Goal: Task Accomplishment & Management: Use online tool/utility

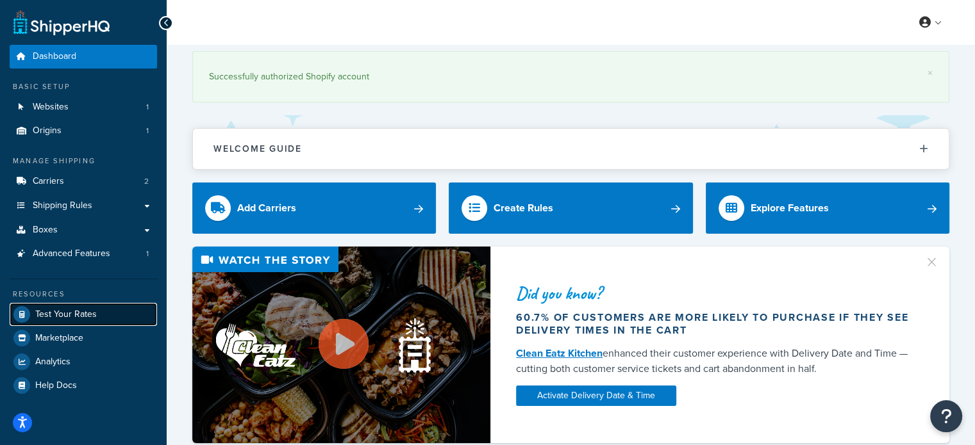
click at [83, 313] on span "Test Your Rates" at bounding box center [66, 315] width 62 height 11
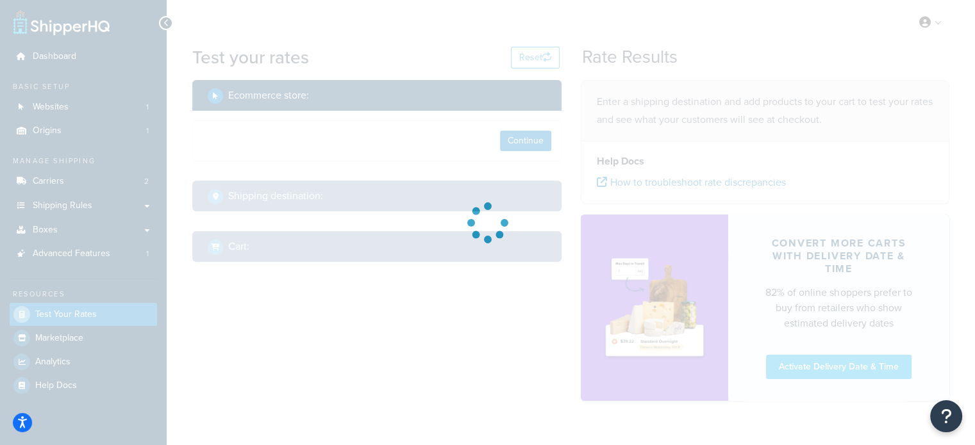
select select "TX"
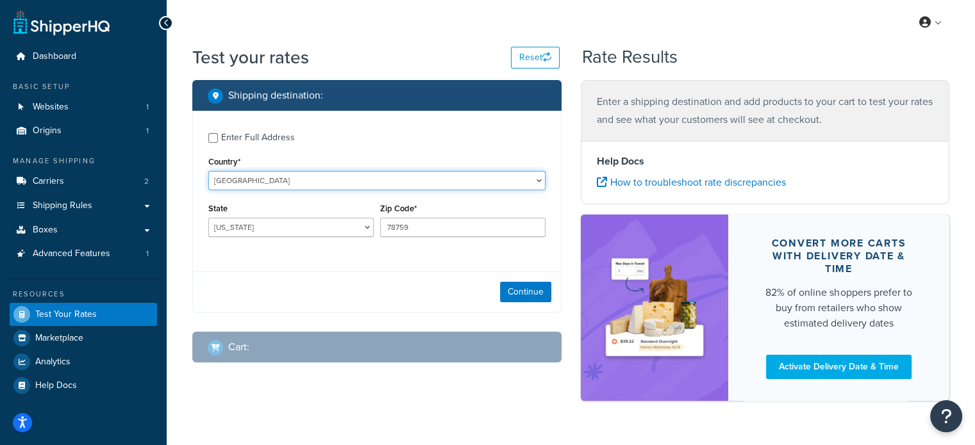
click at [297, 180] on select "[GEOGRAPHIC_DATA] [GEOGRAPHIC_DATA] [GEOGRAPHIC_DATA] [GEOGRAPHIC_DATA] [GEOGRA…" at bounding box center [376, 180] width 337 height 19
select select "SA"
click at [208, 172] on select "[GEOGRAPHIC_DATA] [GEOGRAPHIC_DATA] [GEOGRAPHIC_DATA] [GEOGRAPHIC_DATA] [GEOGRA…" at bounding box center [376, 180] width 337 height 19
type input "TX"
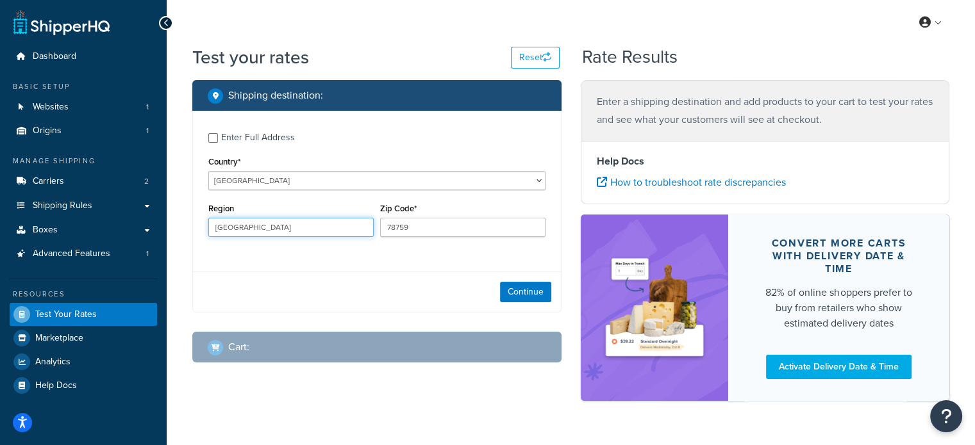
click at [285, 229] on input "TX" at bounding box center [290, 227] width 165 height 19
type input "JE"
type input "Jeddah"
click at [407, 250] on div "Enter Full Address Country* United States United Kingdom Afghanistan Åland Isla…" at bounding box center [377, 186] width 368 height 151
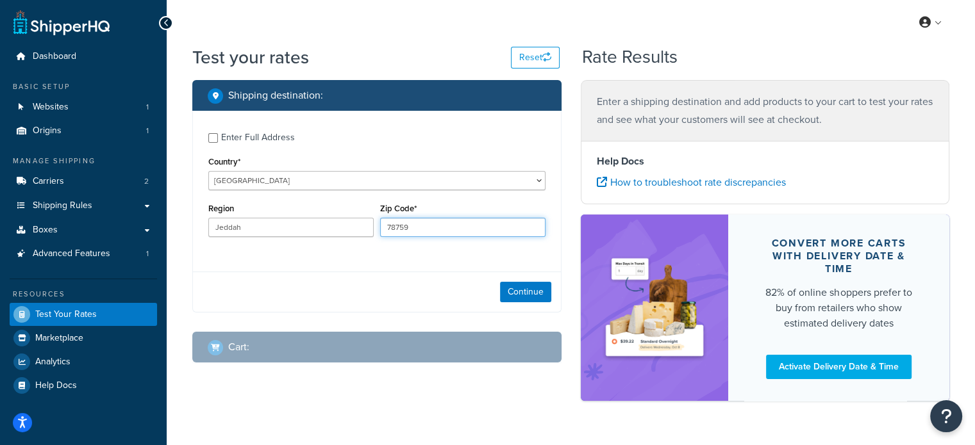
click at [414, 231] on input "78759" at bounding box center [462, 227] width 165 height 19
click at [504, 287] on button "Continue" at bounding box center [525, 292] width 51 height 21
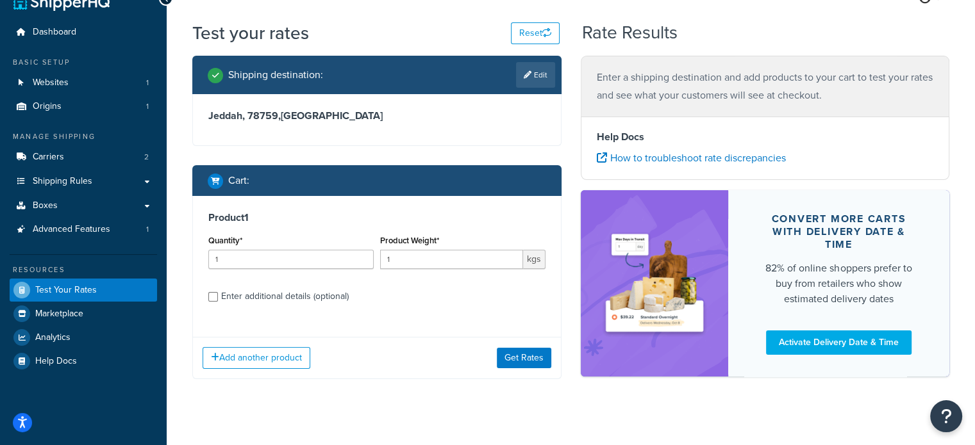
scroll to position [41, 0]
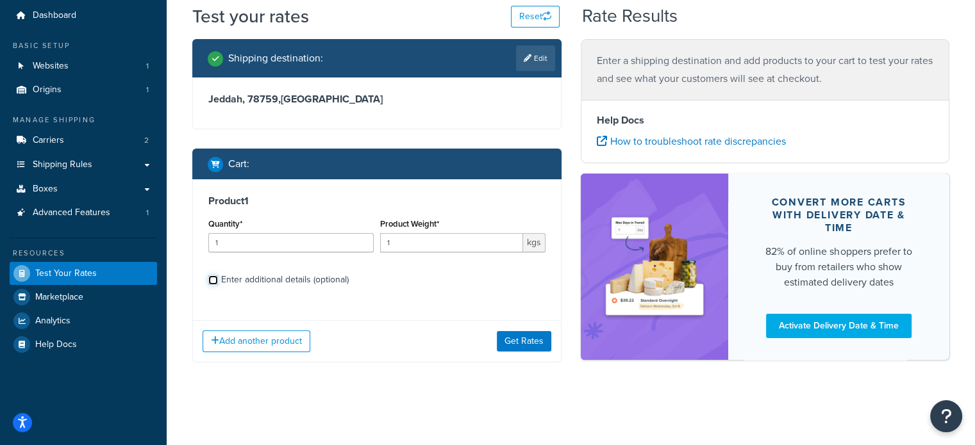
click at [213, 277] on input "Enter additional details (optional)" at bounding box center [213, 281] width 10 height 10
checkbox input "true"
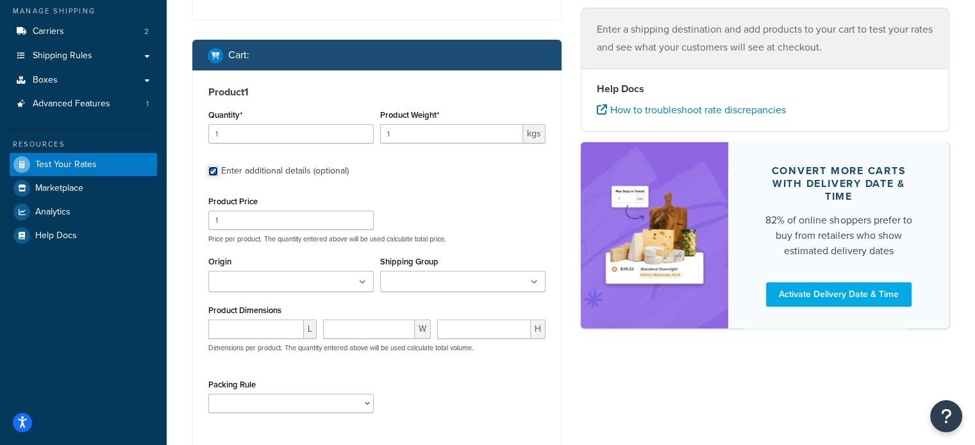
scroll to position [279, 0]
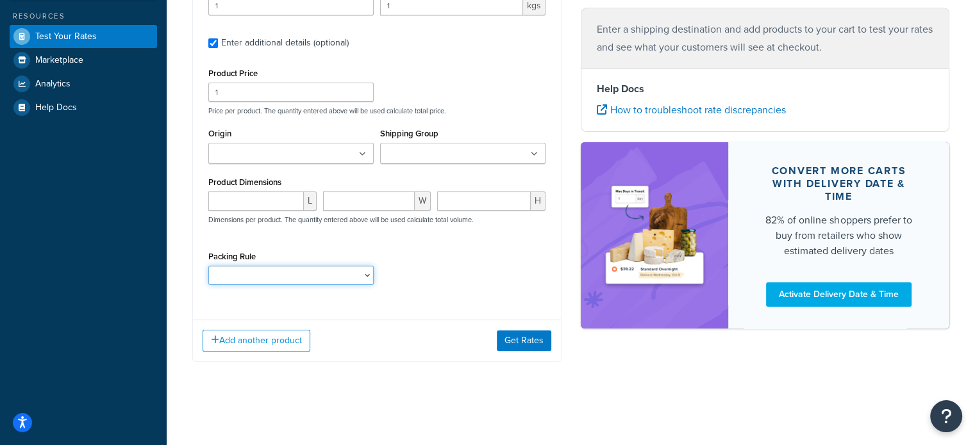
click at [259, 273] on select "[PERSON_NAME] Sofa - Midnight Blue" at bounding box center [290, 275] width 165 height 19
select select "87716"
click at [208, 266] on select "[PERSON_NAME] Sofa - Midnight Blue" at bounding box center [290, 275] width 165 height 19
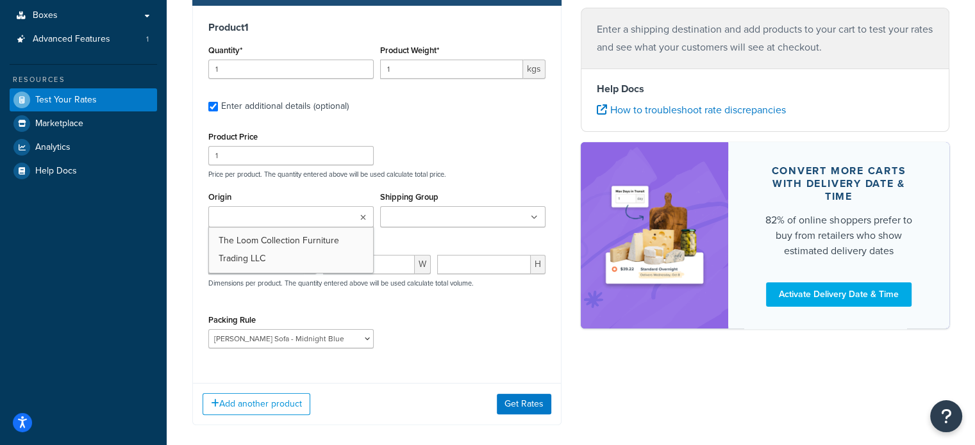
click at [269, 207] on ul at bounding box center [290, 216] width 165 height 21
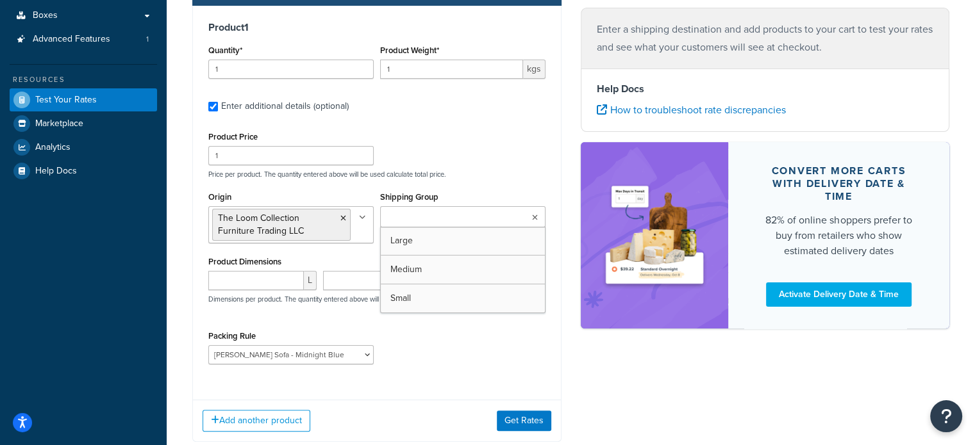
click at [455, 210] on ul at bounding box center [462, 216] width 165 height 21
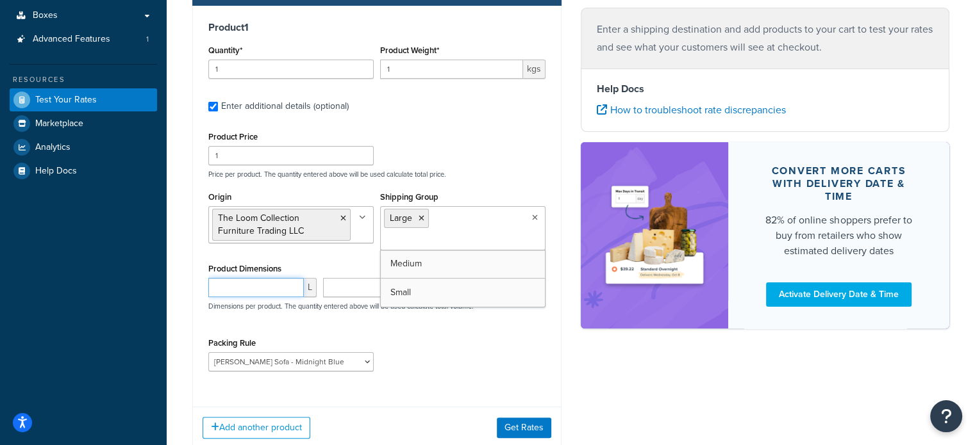
click at [236, 282] on input "number" at bounding box center [255, 287] width 95 height 19
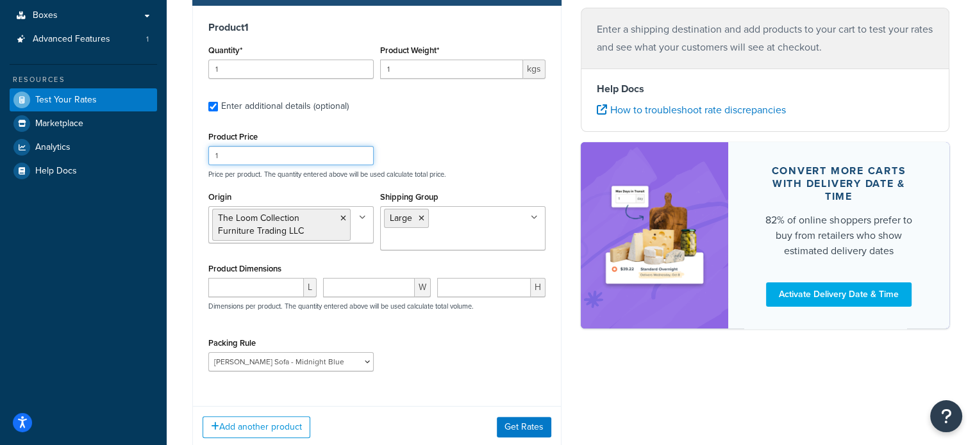
click at [248, 161] on input "1" at bounding box center [290, 155] width 165 height 19
click at [420, 220] on icon at bounding box center [421, 219] width 6 height 8
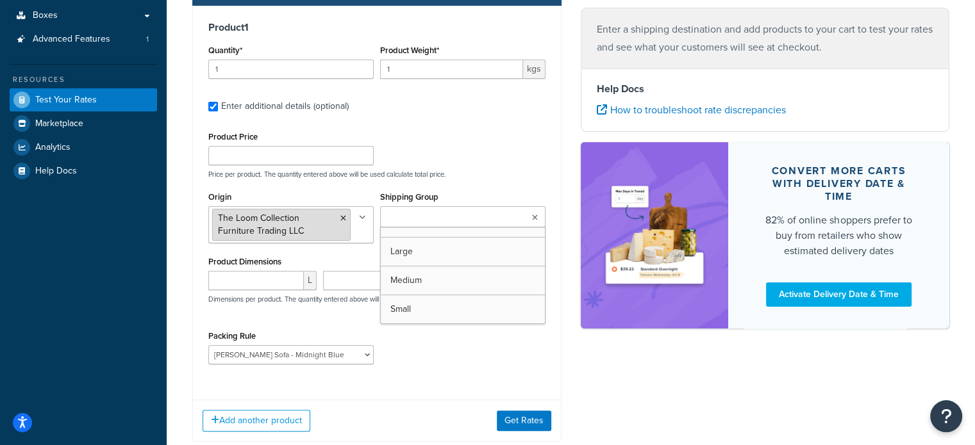
click at [343, 217] on icon at bounding box center [343, 219] width 6 height 8
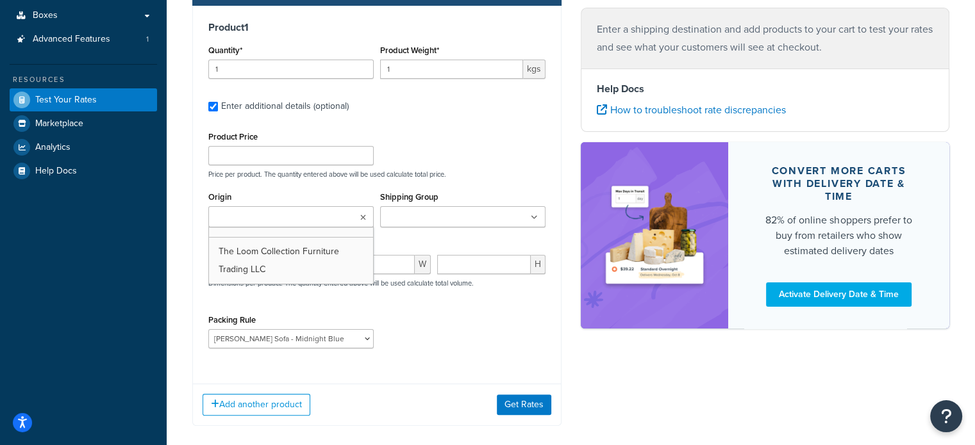
click at [488, 342] on div "Packing Rule Amelia Corner Sofa - Midnight Blue" at bounding box center [376, 334] width 343 height 47
click at [525, 407] on button "Get Rates" at bounding box center [524, 404] width 54 height 21
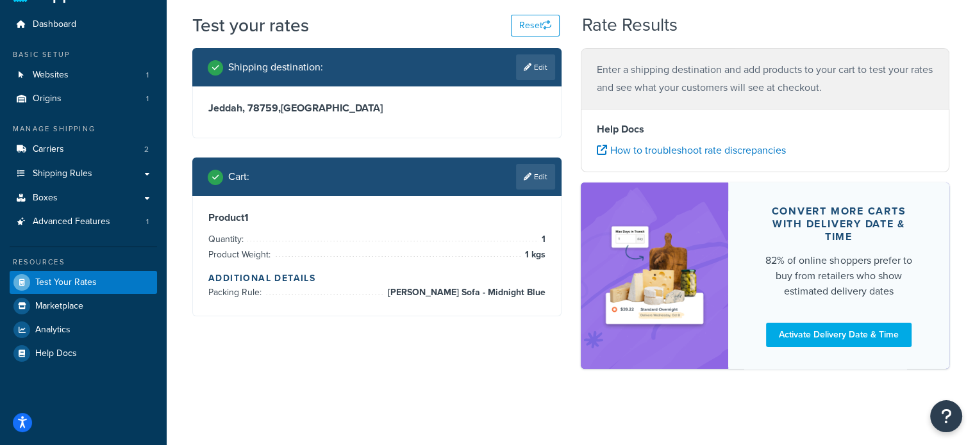
scroll to position [0, 0]
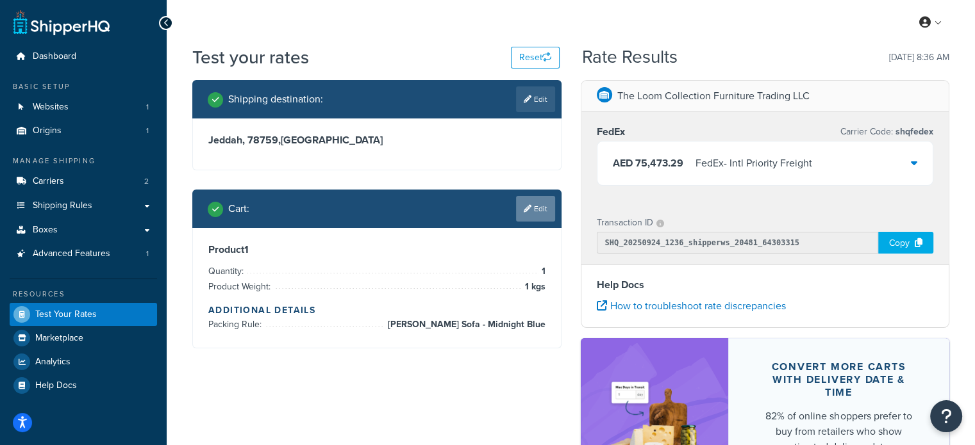
click at [548, 203] on link "Edit" at bounding box center [535, 209] width 39 height 26
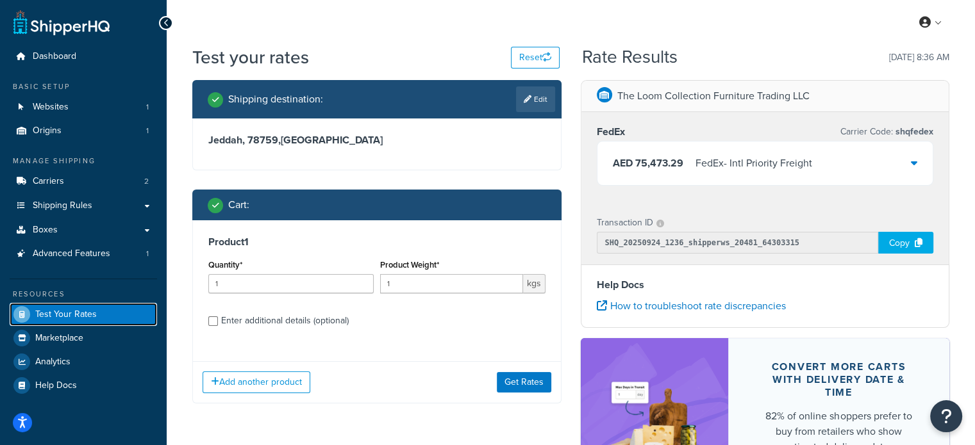
click at [67, 314] on span "Test Your Rates" at bounding box center [66, 315] width 62 height 11
click at [46, 310] on span "Test Your Rates" at bounding box center [66, 315] width 62 height 11
click at [551, 203] on div "Cart :" at bounding box center [381, 205] width 347 height 18
click at [395, 280] on input "1" at bounding box center [451, 283] width 143 height 19
drag, startPoint x: 393, startPoint y: 285, endPoint x: 367, endPoint y: 286, distance: 26.3
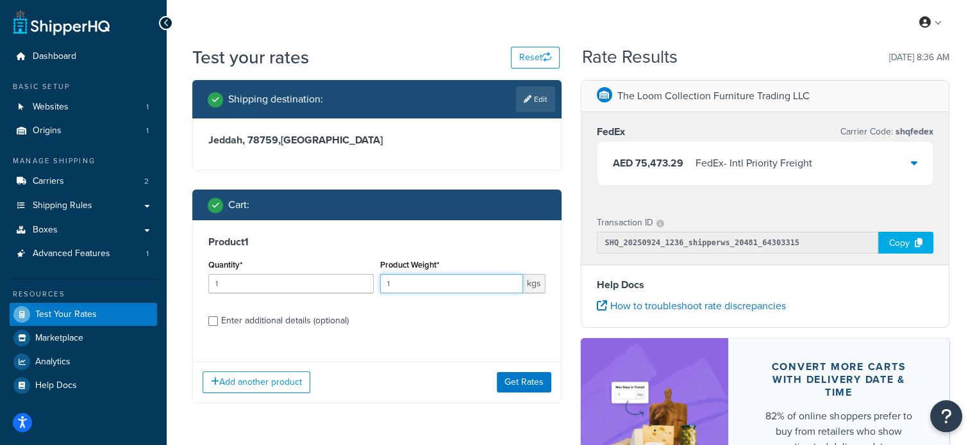
click at [370, 286] on div "Quantity* 1 Product Weight* 1 kgs" at bounding box center [376, 279] width 343 height 47
type input "20"
click at [465, 336] on div "Product 1 Quantity* 1 Product Weight* 20 kgs Enter additional details (optional)" at bounding box center [377, 285] width 368 height 131
click at [213, 320] on input "Enter additional details (optional)" at bounding box center [213, 322] width 10 height 10
checkbox input "true"
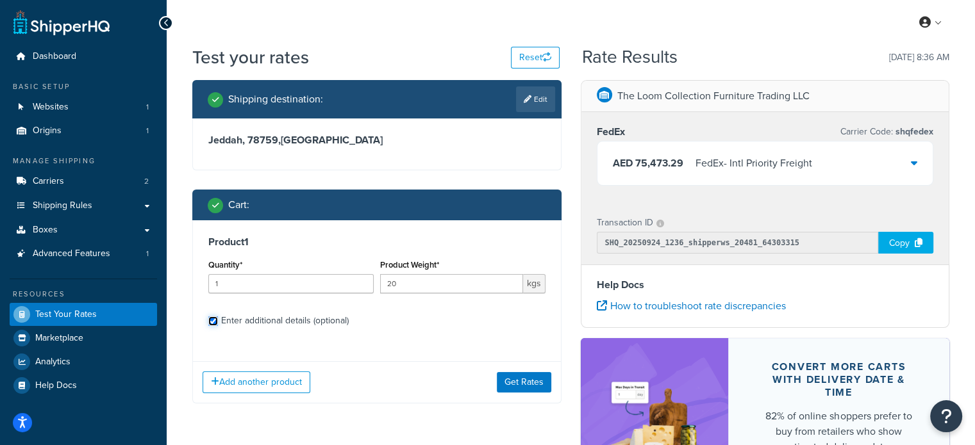
select select "87716"
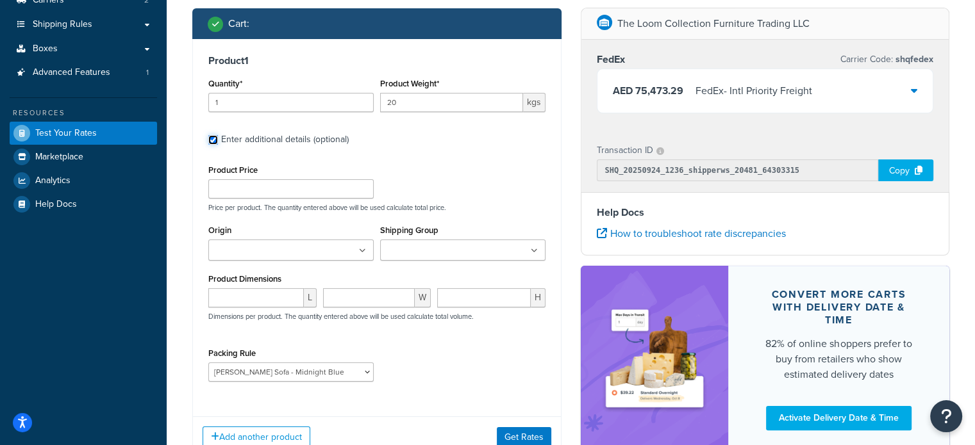
scroll to position [256, 0]
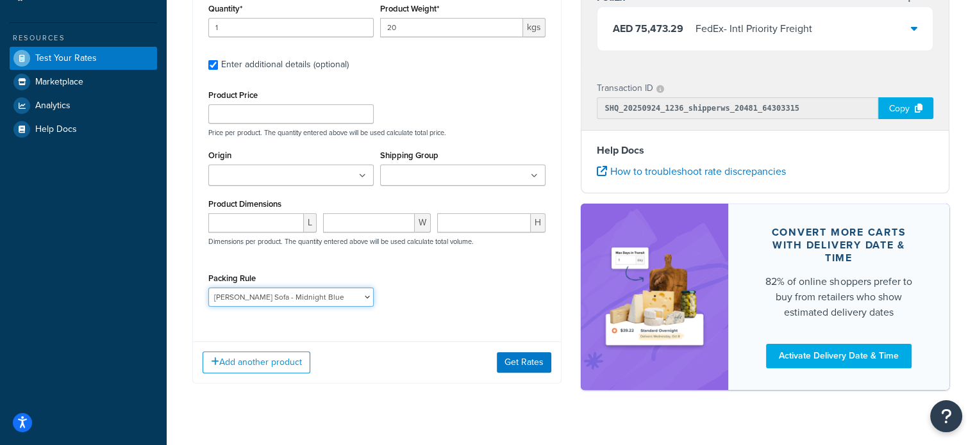
click at [315, 299] on select "[PERSON_NAME] Sofa - Midnight Blue" at bounding box center [290, 297] width 165 height 19
click at [208, 289] on select "[PERSON_NAME] Sofa - Midnight Blue" at bounding box center [290, 297] width 165 height 19
click at [533, 360] on button "Get Rates" at bounding box center [524, 362] width 54 height 21
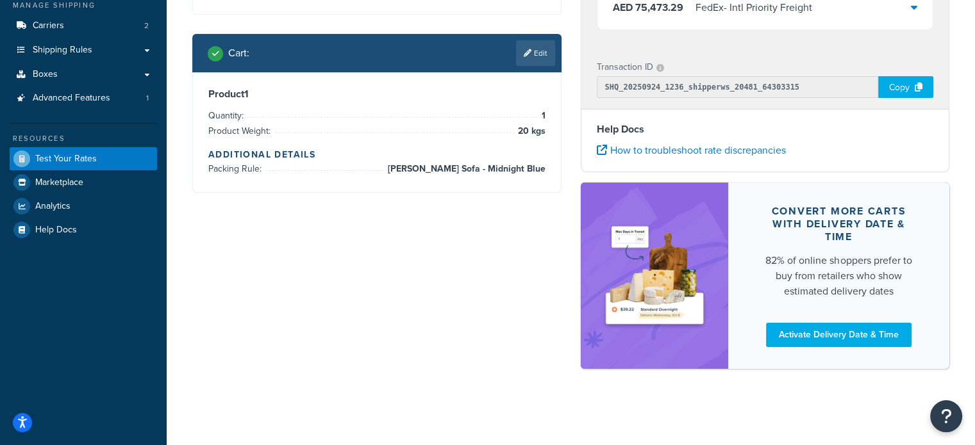
scroll to position [0, 0]
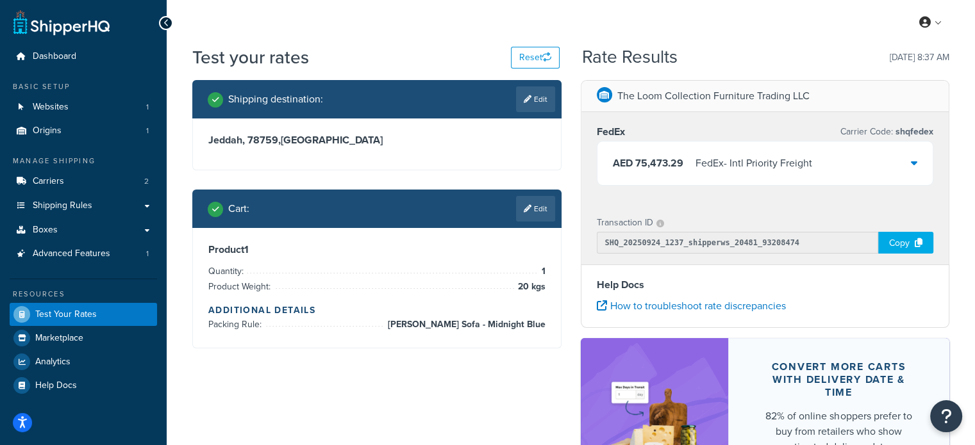
click at [913, 160] on icon at bounding box center [914, 163] width 6 height 10
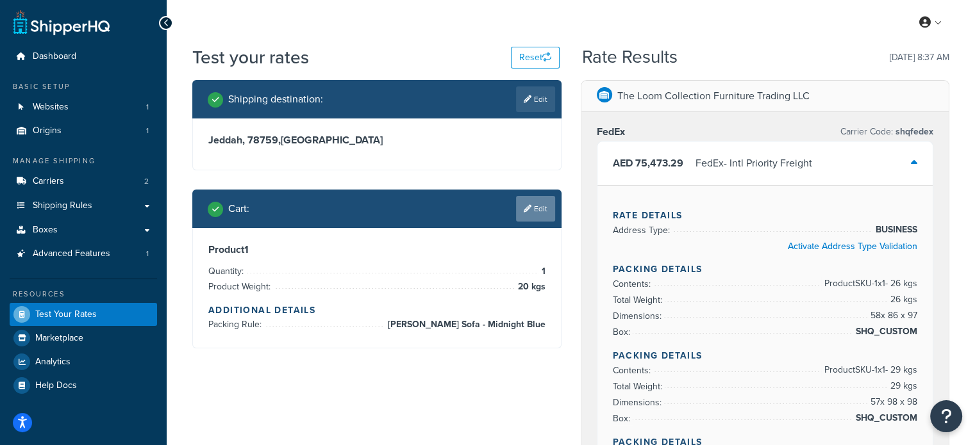
click at [534, 217] on link "Edit" at bounding box center [535, 209] width 39 height 26
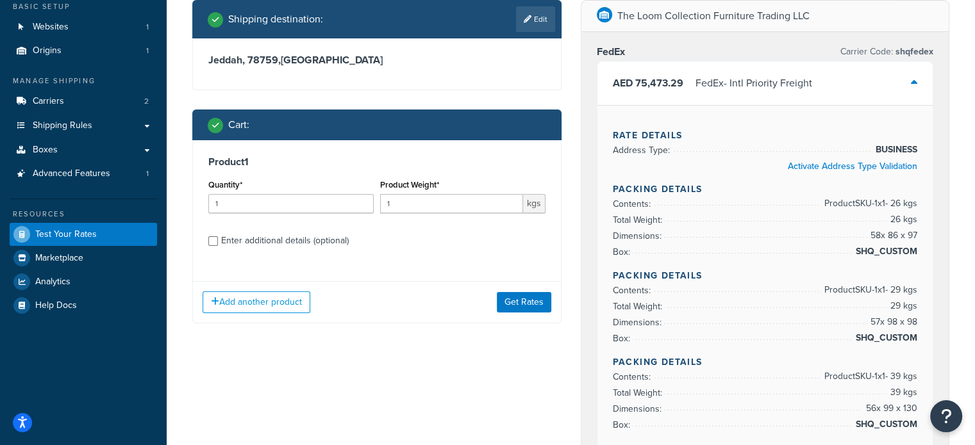
scroll to position [128, 0]
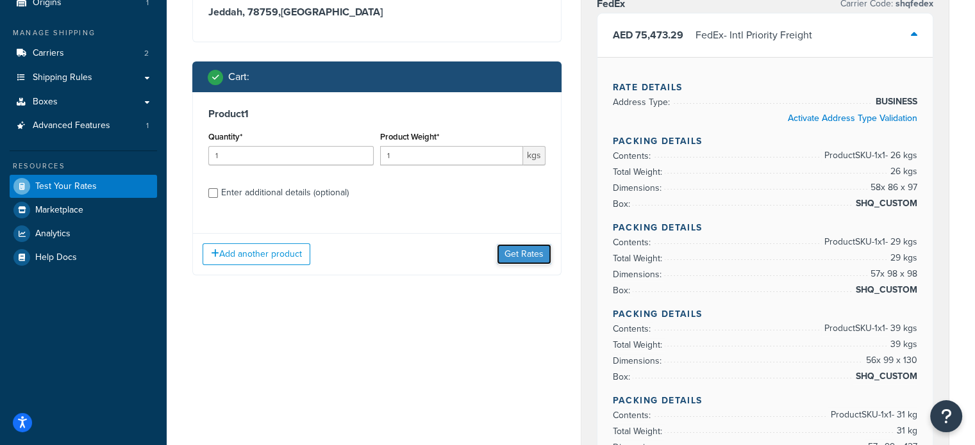
click at [524, 260] on button "Get Rates" at bounding box center [524, 254] width 54 height 21
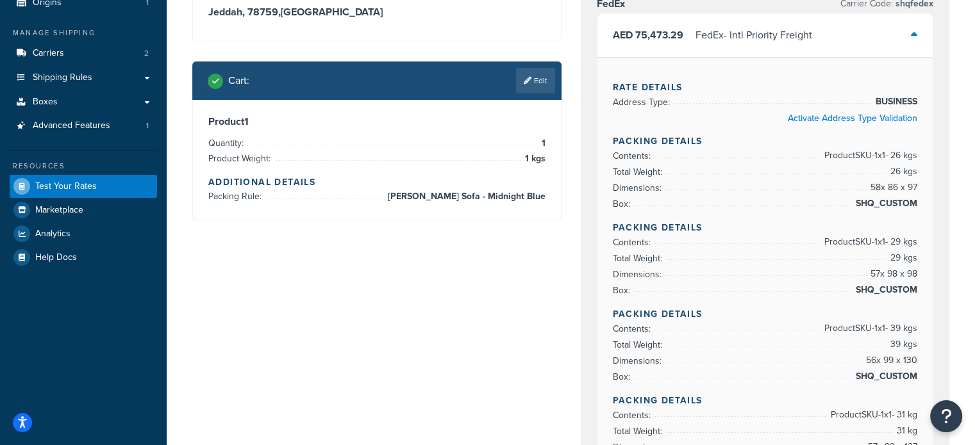
scroll to position [0, 0]
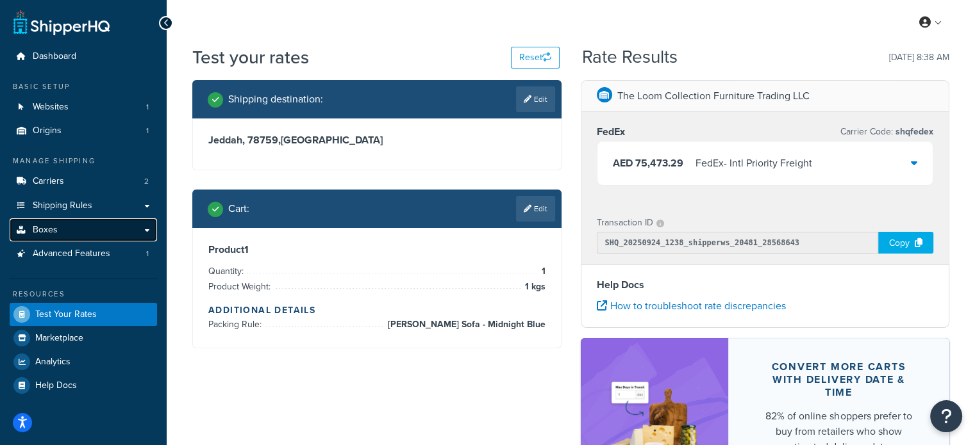
click at [58, 233] on link "Boxes" at bounding box center [83, 231] width 147 height 24
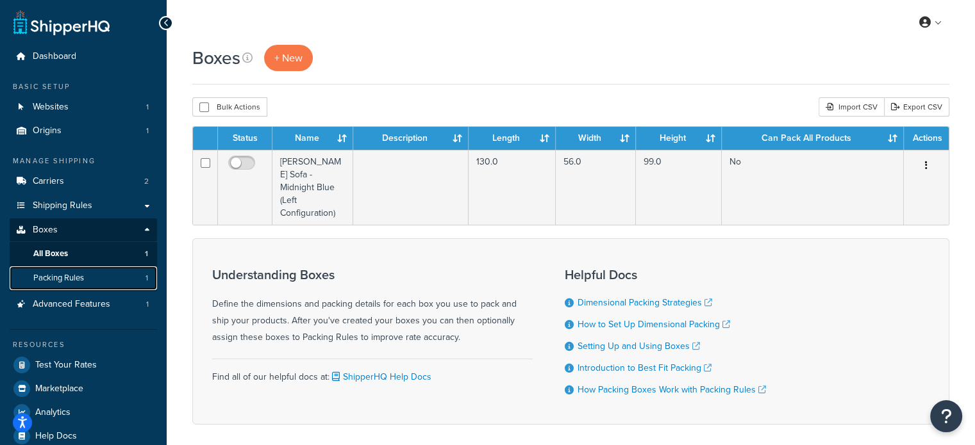
click at [53, 276] on span "Packing Rules" at bounding box center [58, 278] width 51 height 11
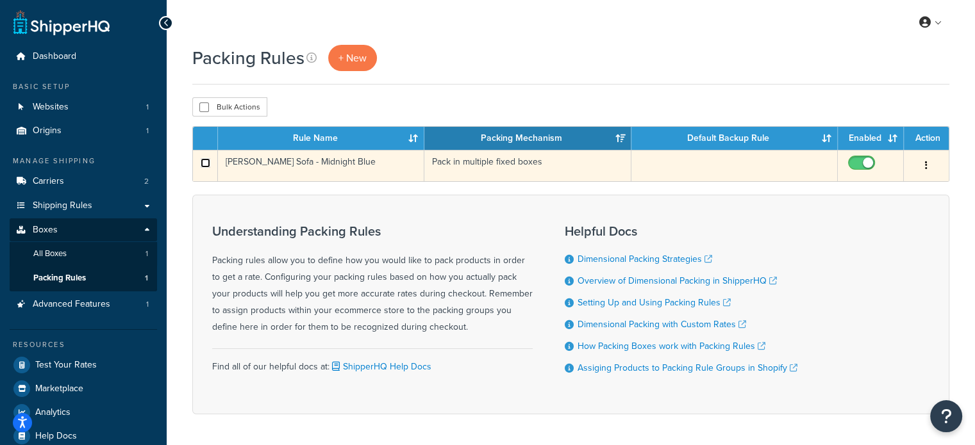
click at [204, 165] on input "checkbox" at bounding box center [206, 163] width 10 height 10
checkbox input "true"
click at [310, 163] on td "[PERSON_NAME] Sofa - Midnight Blue" at bounding box center [321, 165] width 206 height 31
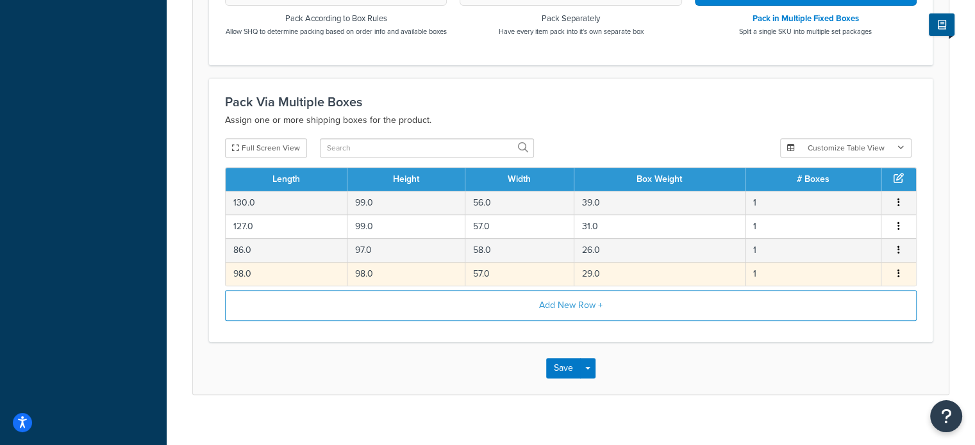
scroll to position [513, 0]
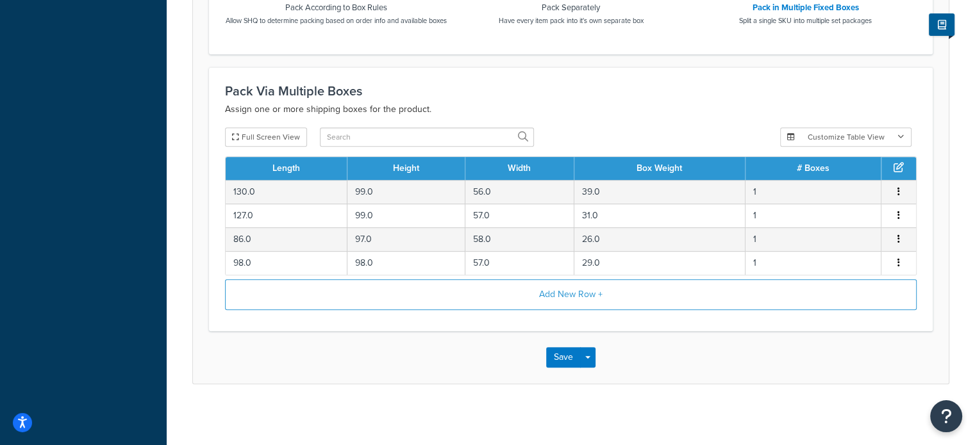
click at [568, 377] on div "Save Save Dropdown Save and Edit Save and Duplicate Save and Create New" at bounding box center [571, 357] width 756 height 53
click at [561, 368] on button "Save" at bounding box center [563, 357] width 35 height 21
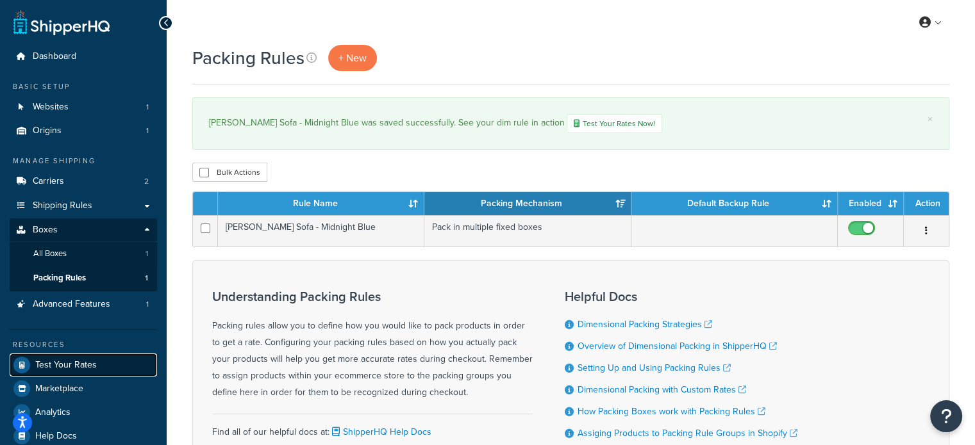
click at [64, 367] on span "Test Your Rates" at bounding box center [66, 365] width 62 height 11
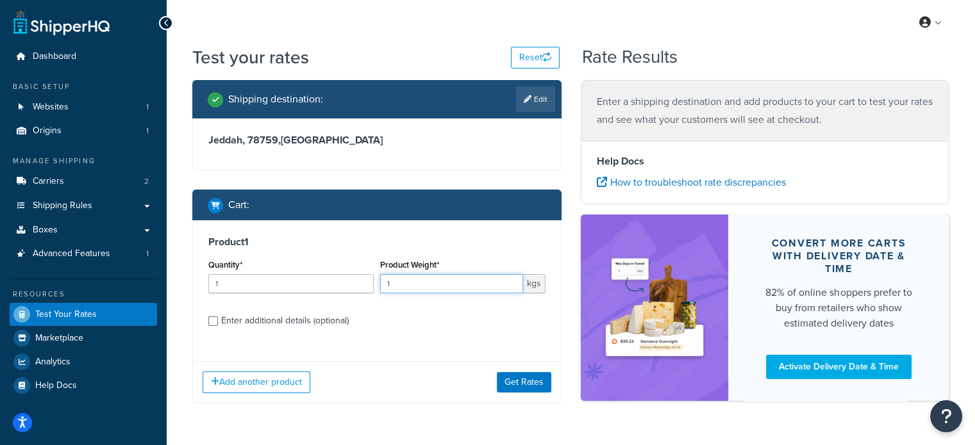
click at [416, 289] on input "1" at bounding box center [451, 283] width 143 height 19
type input "20"
click at [384, 313] on label "Enter additional details (optional)" at bounding box center [383, 320] width 324 height 21
click at [218, 317] on input "Enter additional details (optional)" at bounding box center [213, 322] width 10 height 10
checkbox input "true"
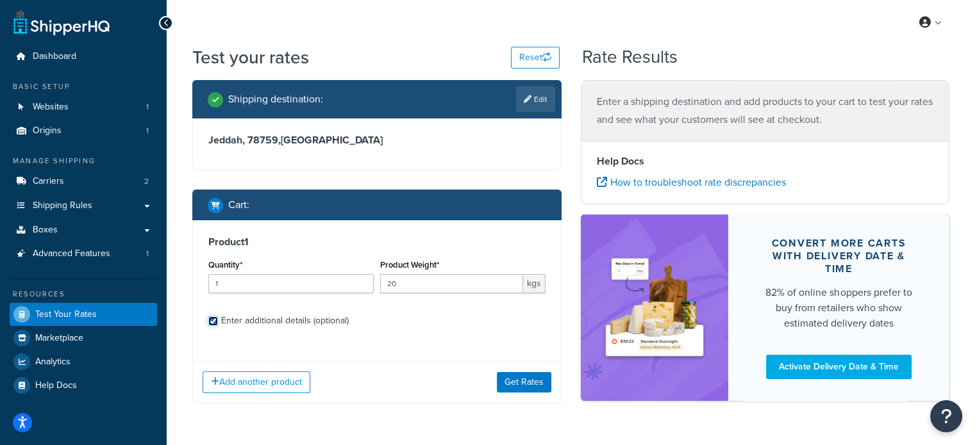
select select "87716"
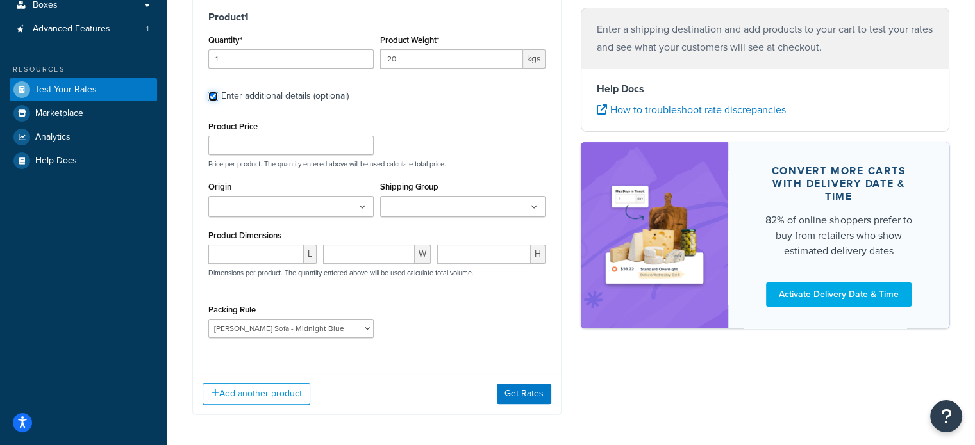
scroll to position [279, 0]
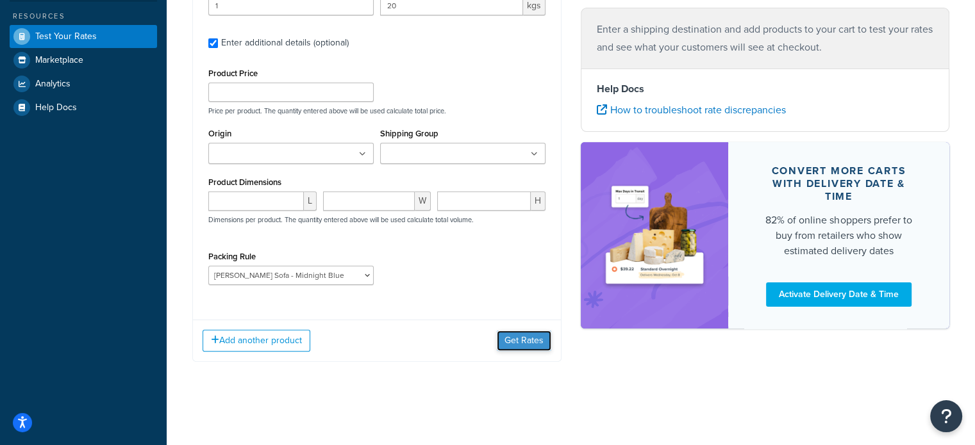
click at [518, 346] on button "Get Rates" at bounding box center [524, 341] width 54 height 21
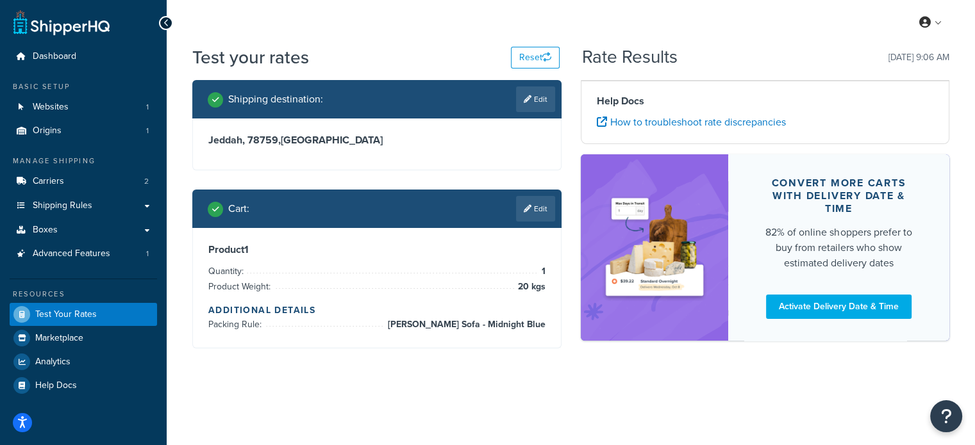
scroll to position [0, 0]
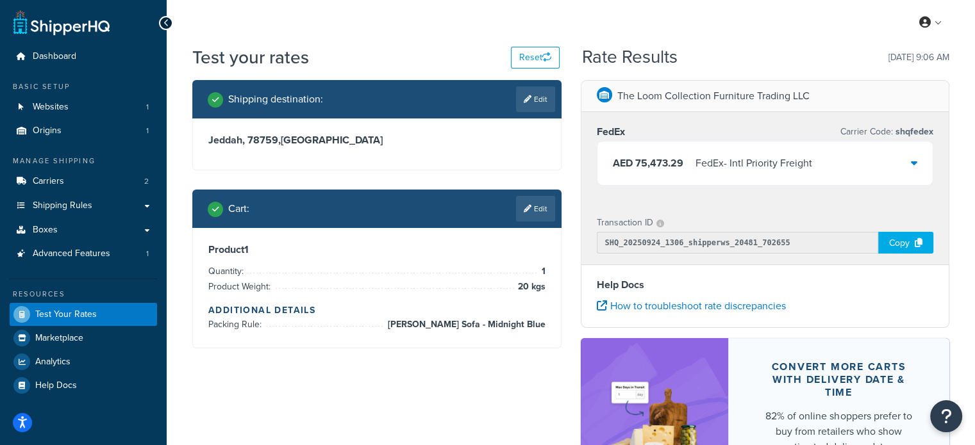
click at [294, 134] on h3 "Jeddah, 78759 , [GEOGRAPHIC_DATA]" at bounding box center [376, 140] width 337 height 13
click at [543, 98] on link "Edit" at bounding box center [535, 100] width 39 height 26
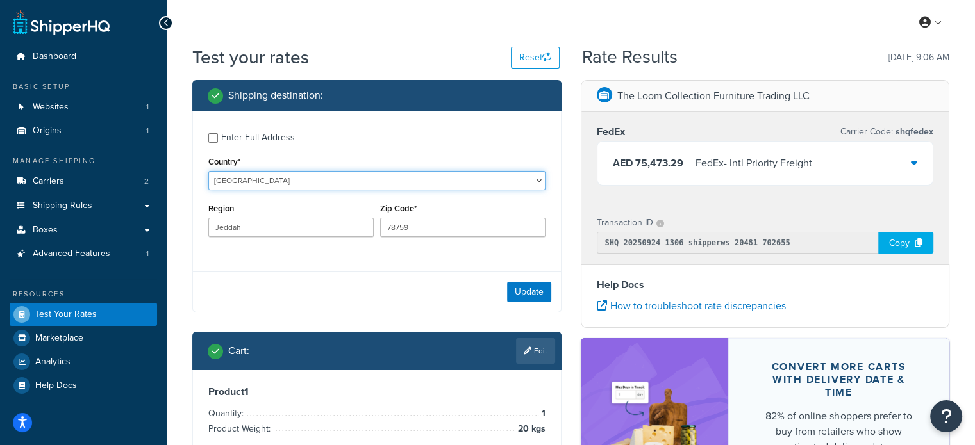
click at [260, 179] on select "United States United Kingdom Afghanistan Åland Islands Albania Algeria American…" at bounding box center [376, 180] width 337 height 19
select select "AE"
click at [208, 172] on select "United States United Kingdom Afghanistan Åland Islands Albania Algeria American…" at bounding box center [376, 180] width 337 height 19
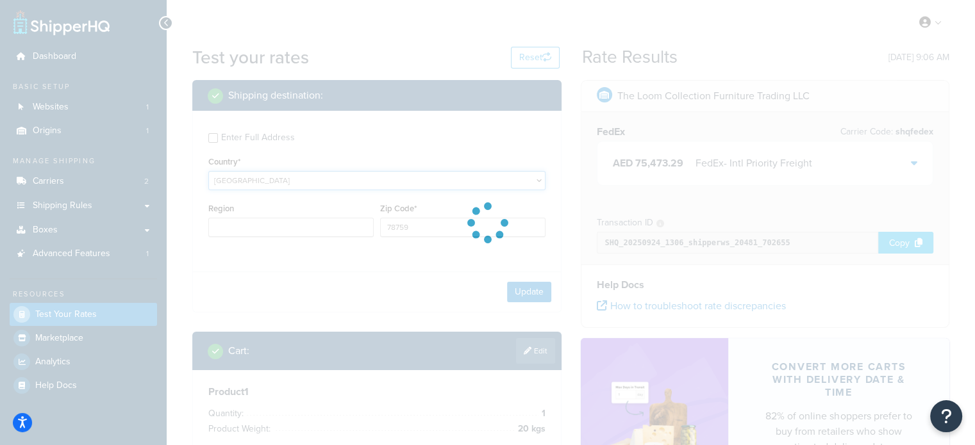
type input "Jeddah"
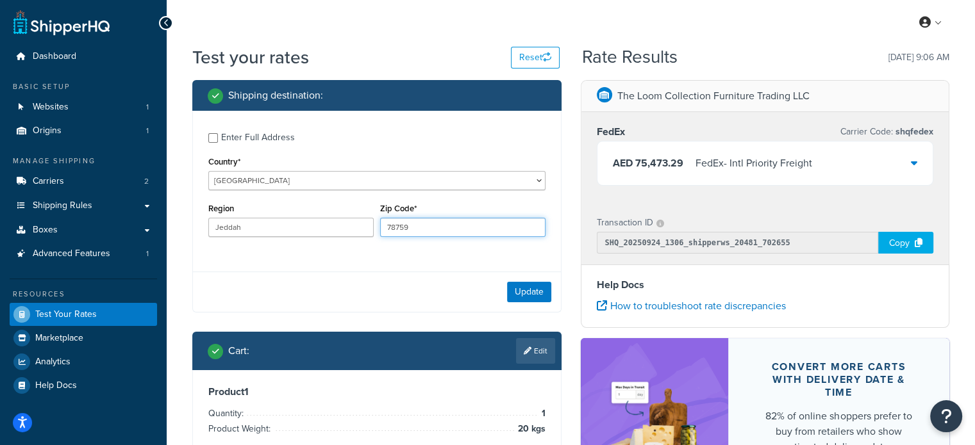
drag, startPoint x: 413, startPoint y: 230, endPoint x: 342, endPoint y: 230, distance: 70.5
click at [342, 230] on div "Region Jeddah Zip Code* 78759" at bounding box center [376, 223] width 343 height 47
type input "0"
type input "7"
type input "00000"
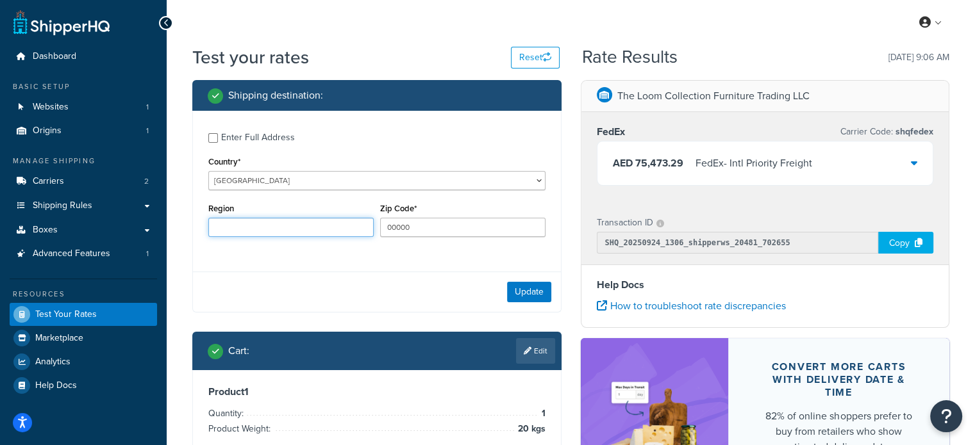
click at [340, 227] on input "Region" at bounding box center [290, 227] width 165 height 19
type input "Dubai"
click at [531, 292] on button "Update" at bounding box center [529, 292] width 44 height 21
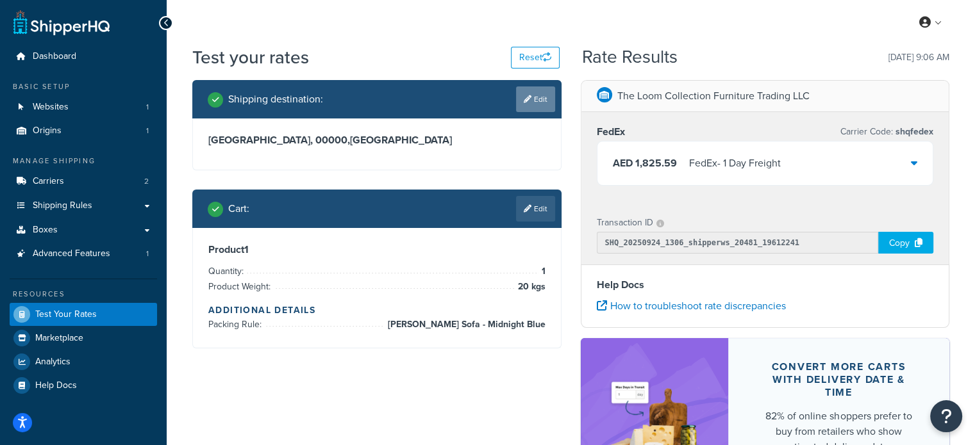
click at [536, 94] on link "Edit" at bounding box center [535, 100] width 39 height 26
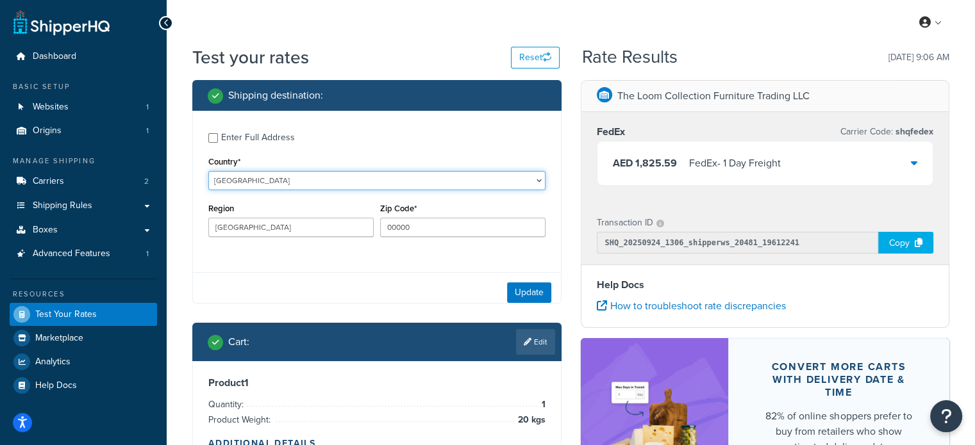
click at [268, 171] on select "United States United Kingdom Afghanistan Åland Islands Albania Algeria American…" at bounding box center [376, 180] width 337 height 19
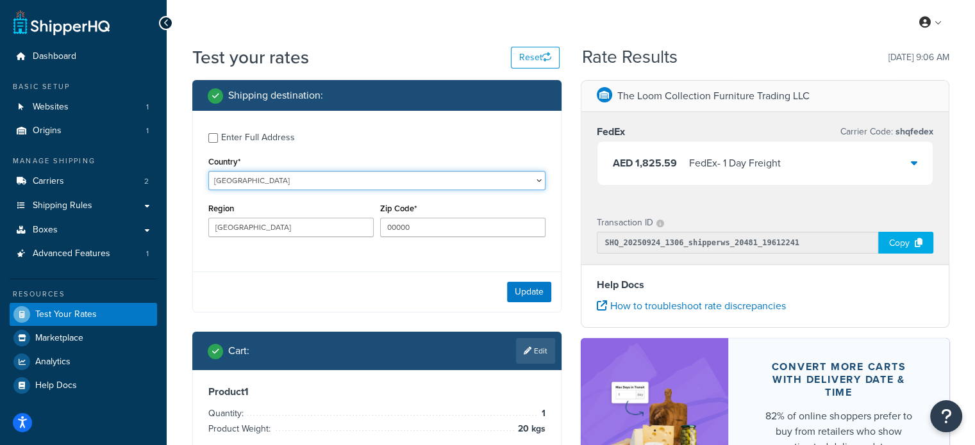
select select "SA"
click at [208, 172] on select "United States United Kingdom Afghanistan Åland Islands Albania Algeria American…" at bounding box center [376, 180] width 337 height 19
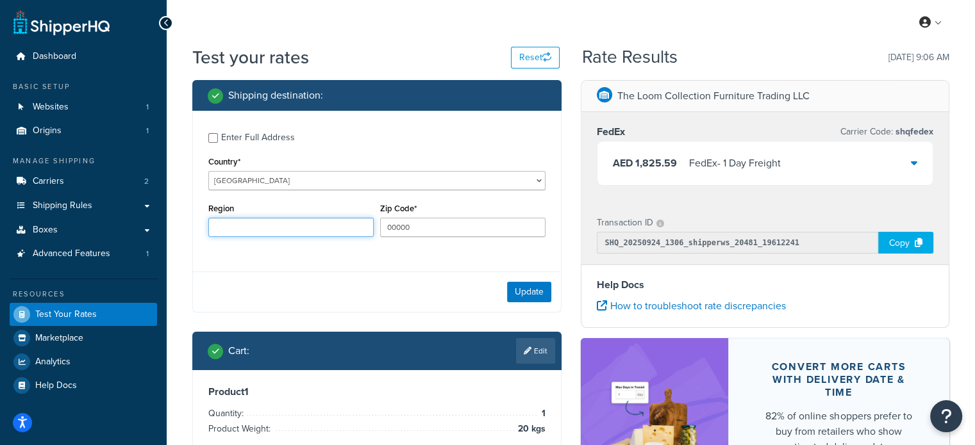
click at [285, 226] on input "Region" at bounding box center [290, 227] width 165 height 19
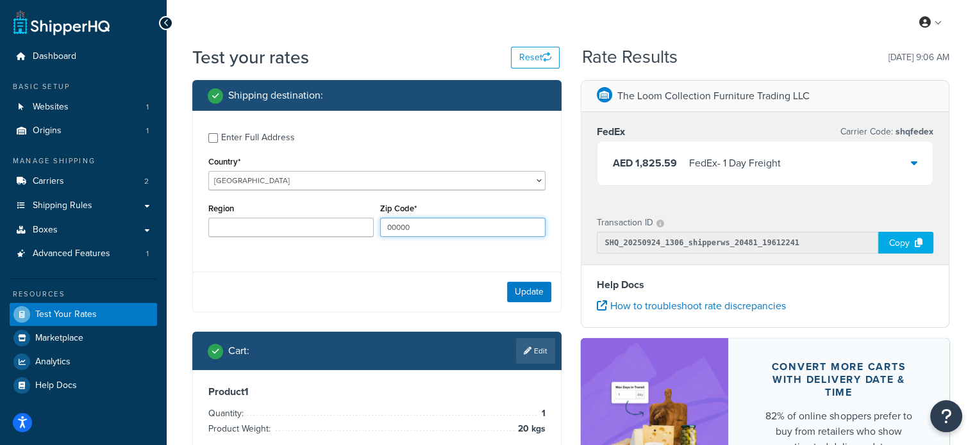
click at [424, 227] on input "00000" at bounding box center [462, 227] width 165 height 19
drag, startPoint x: 424, startPoint y: 227, endPoint x: 318, endPoint y: 226, distance: 105.8
click at [355, 227] on div "Region Zip Code* 00000" at bounding box center [376, 223] width 343 height 47
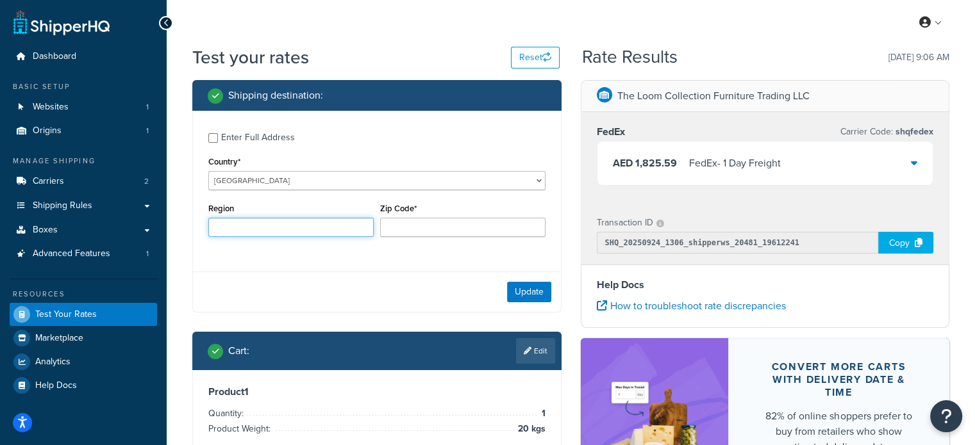
click at [316, 225] on input "Region" at bounding box center [290, 227] width 165 height 19
type input "Jeddah"
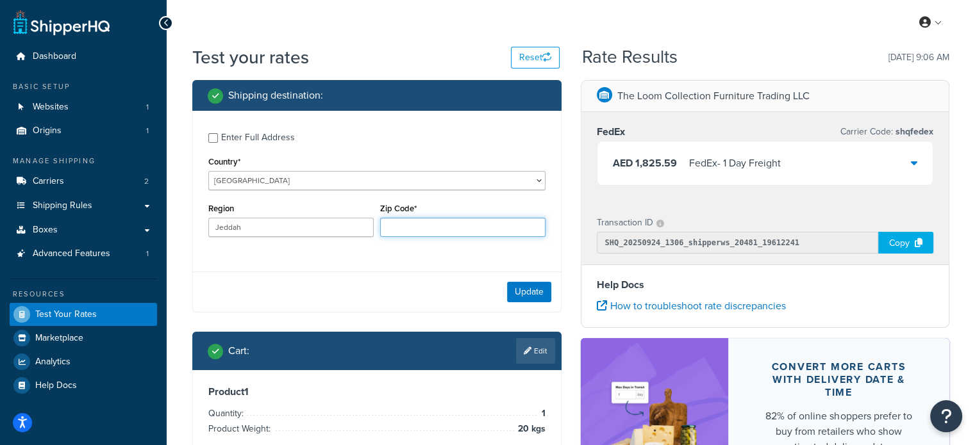
click at [417, 230] on input "Zip Code*" at bounding box center [462, 227] width 165 height 19
type input "23424"
click at [525, 296] on button "Update" at bounding box center [529, 292] width 44 height 21
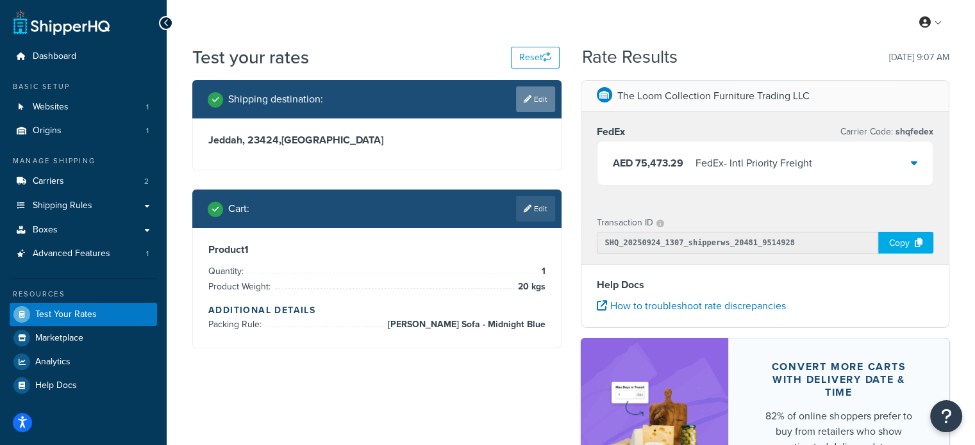
click at [538, 96] on link "Edit" at bounding box center [535, 100] width 39 height 26
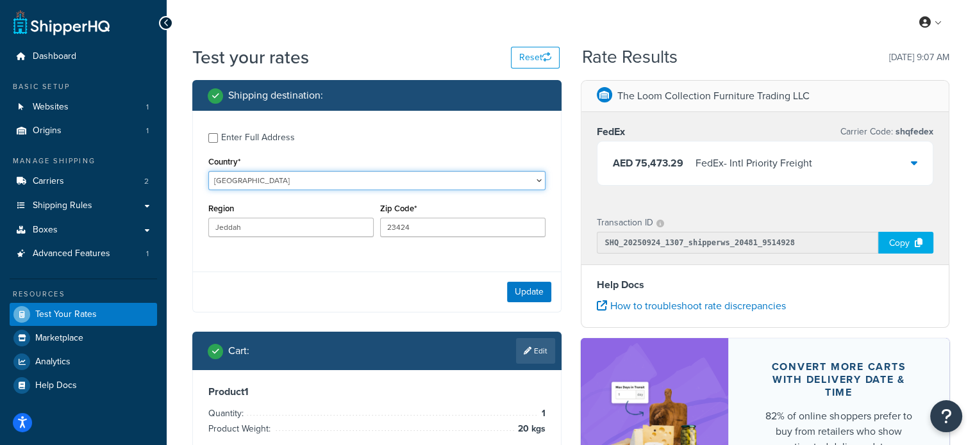
click at [255, 180] on select "United States United Kingdom Afghanistan Åland Islands Albania Algeria American…" at bounding box center [376, 180] width 337 height 19
select select "AE"
click at [208, 172] on select "United States United Kingdom Afghanistan Åland Islands Albania Algeria American…" at bounding box center [376, 180] width 337 height 19
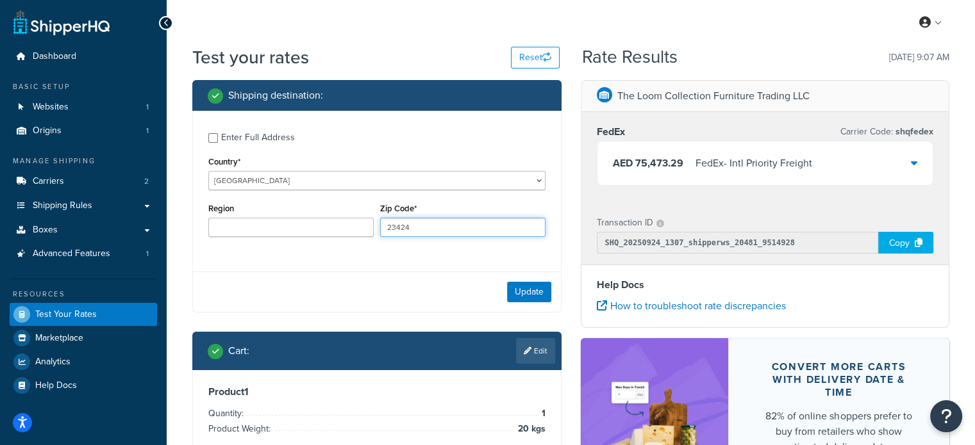
click at [433, 229] on input "23424" at bounding box center [462, 227] width 165 height 19
drag, startPoint x: 434, startPoint y: 229, endPoint x: 331, endPoint y: 227, distance: 103.2
click at [331, 227] on div "Region Zip Code* 23424" at bounding box center [376, 223] width 343 height 47
type input "2"
type input "00000"
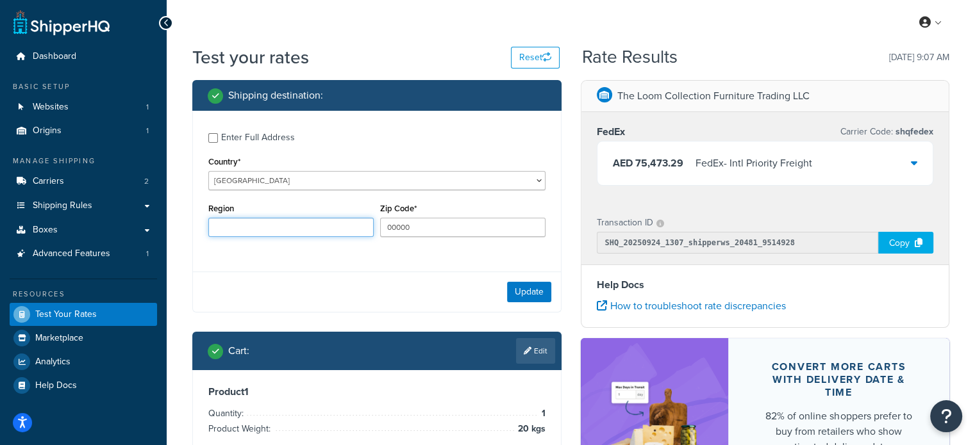
click at [325, 231] on input "Region" at bounding box center [290, 227] width 165 height 19
type input "Dubai"
click at [517, 290] on button "Update" at bounding box center [529, 292] width 44 height 21
